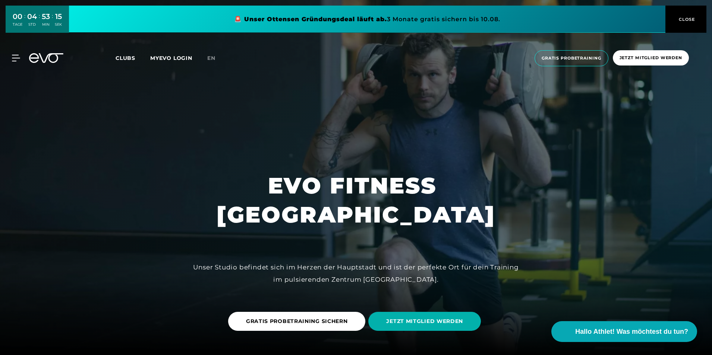
click at [126, 57] on span "Clubs" at bounding box center [126, 58] width 20 height 7
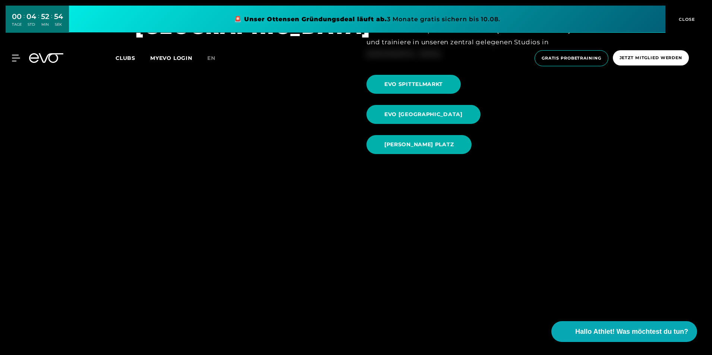
scroll to position [783, 0]
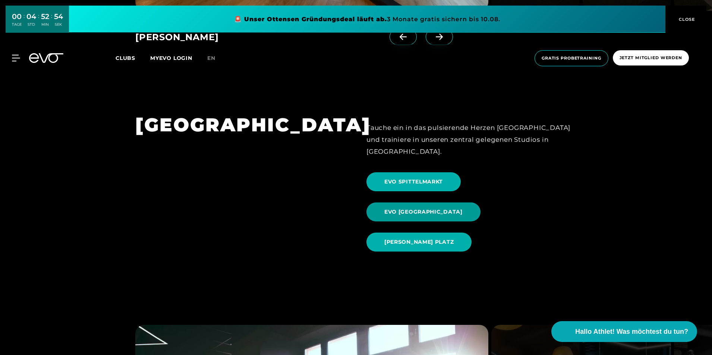
click at [462, 208] on span "EVO [GEOGRAPHIC_DATA]" at bounding box center [423, 212] width 78 height 8
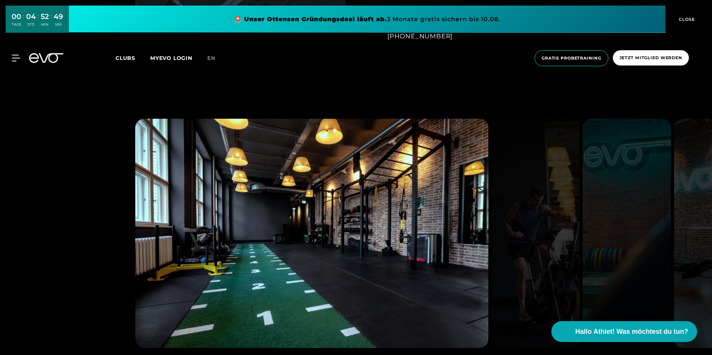
scroll to position [745, 0]
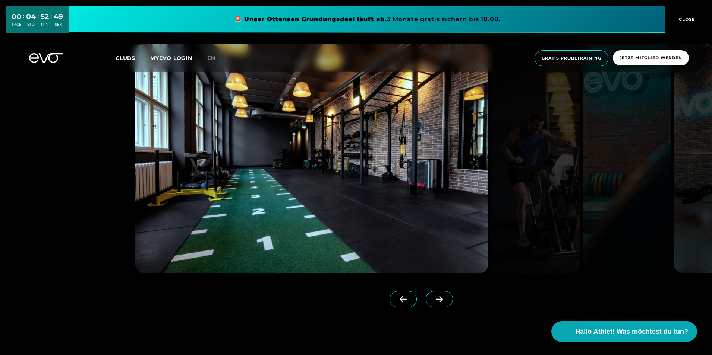
click at [428, 303] on span at bounding box center [439, 299] width 27 height 16
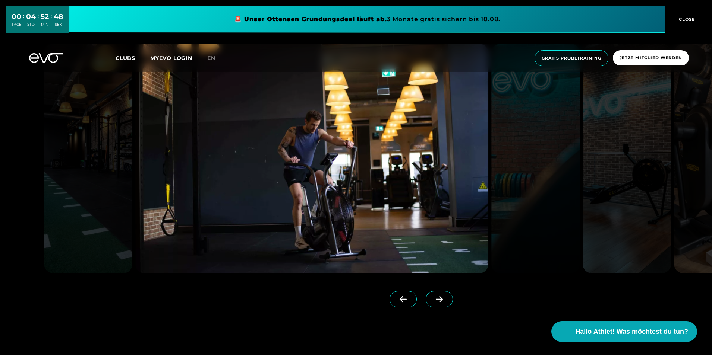
click at [436, 301] on icon at bounding box center [439, 300] width 7 height 6
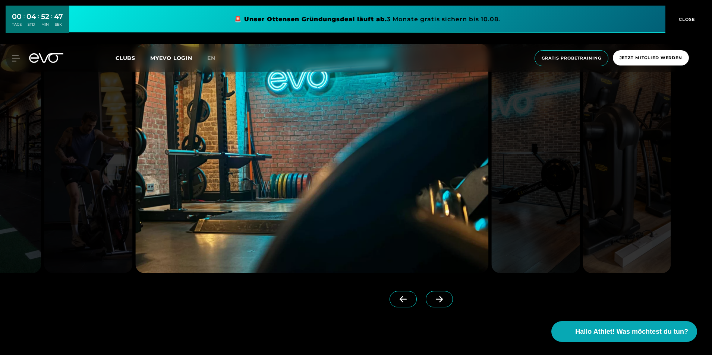
click at [433, 301] on icon at bounding box center [439, 299] width 13 height 7
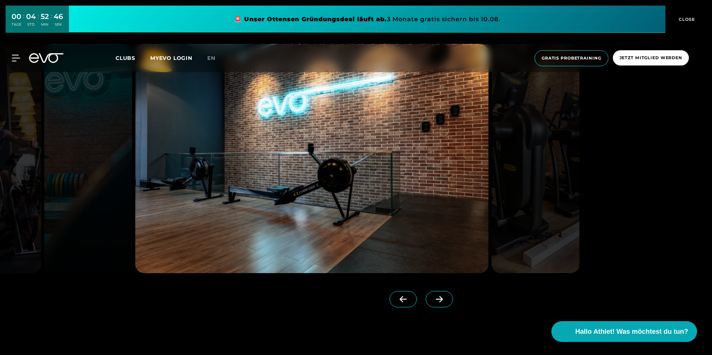
click at [433, 301] on icon at bounding box center [439, 299] width 13 height 7
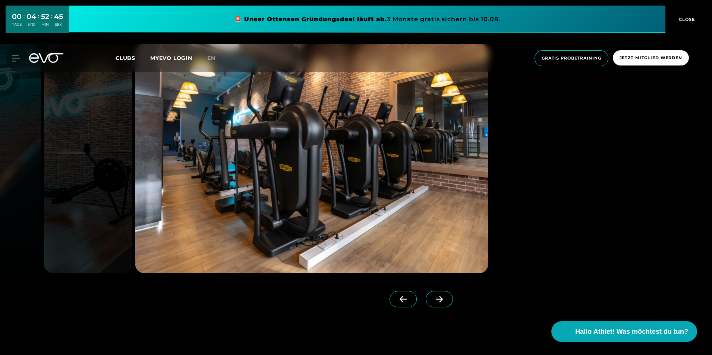
click at [433, 301] on icon at bounding box center [439, 299] width 13 height 7
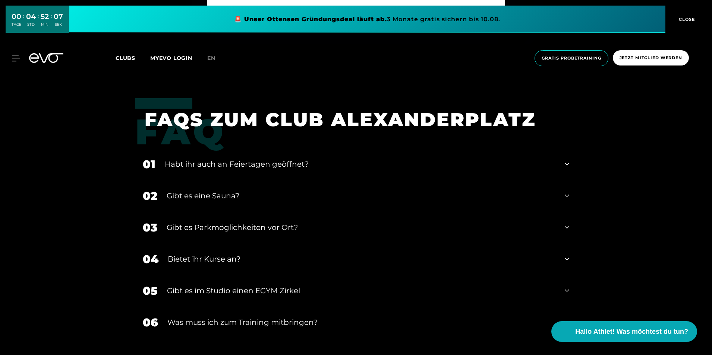
scroll to position [2757, 0]
